Goal: Navigation & Orientation: Find specific page/section

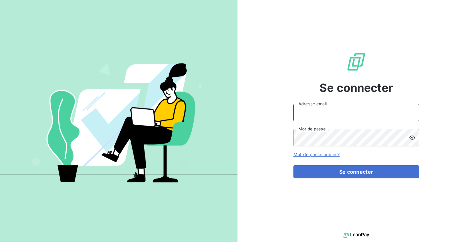
click at [305, 114] on input "Adresse email" at bounding box center [356, 113] width 126 height 18
type input "admin@brillardetchoin"
click at [293, 165] on button "Se connecter" at bounding box center [356, 171] width 126 height 13
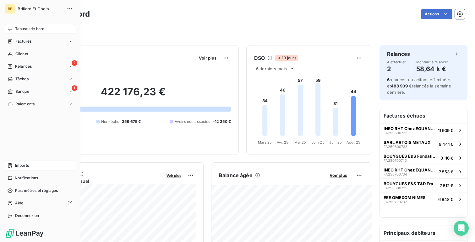
click at [18, 167] on span "Imports" at bounding box center [22, 166] width 14 height 6
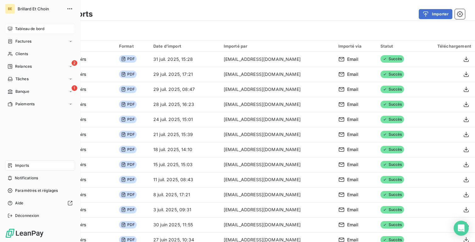
click at [14, 27] on div "Tableau de bord" at bounding box center [40, 29] width 70 height 10
